Goal: Check status

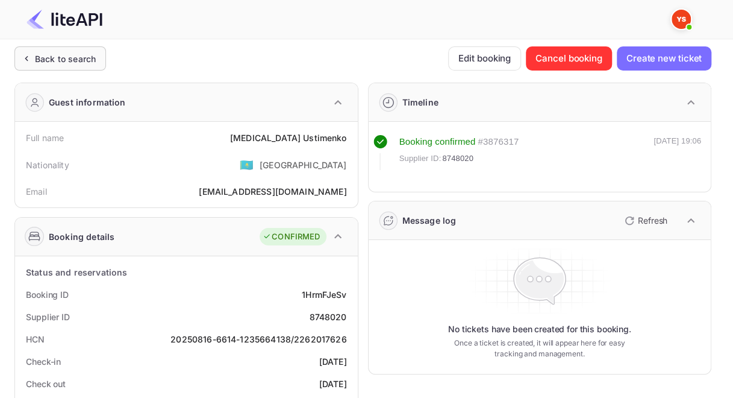
click at [94, 58] on div "Back to search" at bounding box center [65, 58] width 61 height 13
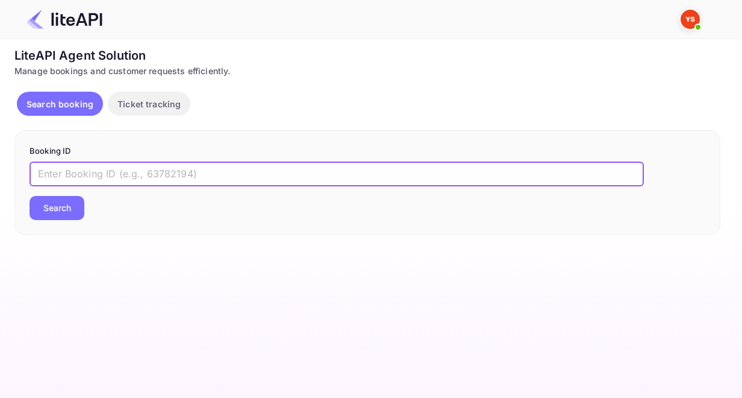
click at [125, 171] on input "text" at bounding box center [337, 174] width 615 height 24
paste input "8851510"
type input "8851510"
click at [69, 215] on button "Search" at bounding box center [57, 208] width 55 height 24
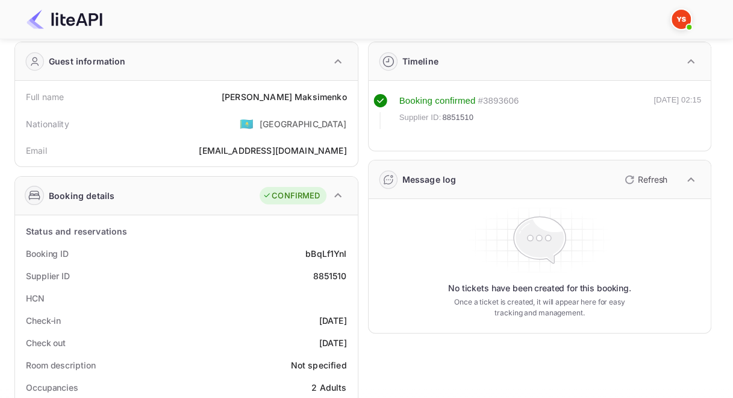
scroll to position [60, 0]
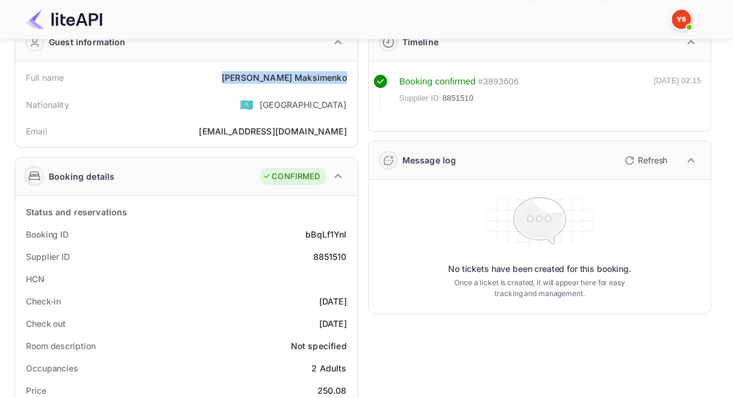
drag, startPoint x: 267, startPoint y: 76, endPoint x: 345, endPoint y: 78, distance: 77.8
click at [345, 78] on div "Full name [PERSON_NAME]" at bounding box center [186, 77] width 333 height 22
copy div "[PERSON_NAME]"
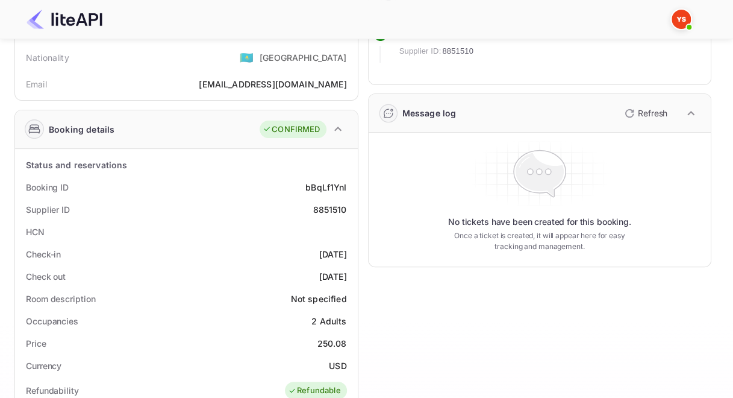
scroll to position [301, 0]
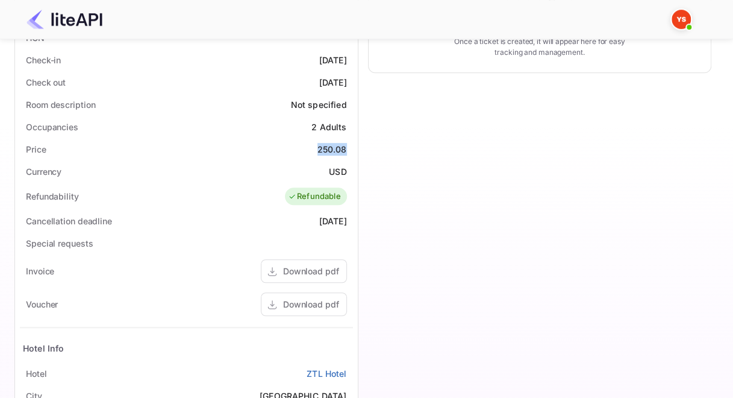
drag, startPoint x: 319, startPoint y: 149, endPoint x: 347, endPoint y: 149, distance: 28.3
click at [347, 149] on div "Price 250.08" at bounding box center [186, 149] width 333 height 22
copy div "250.08"
